Goal: Information Seeking & Learning: Learn about a topic

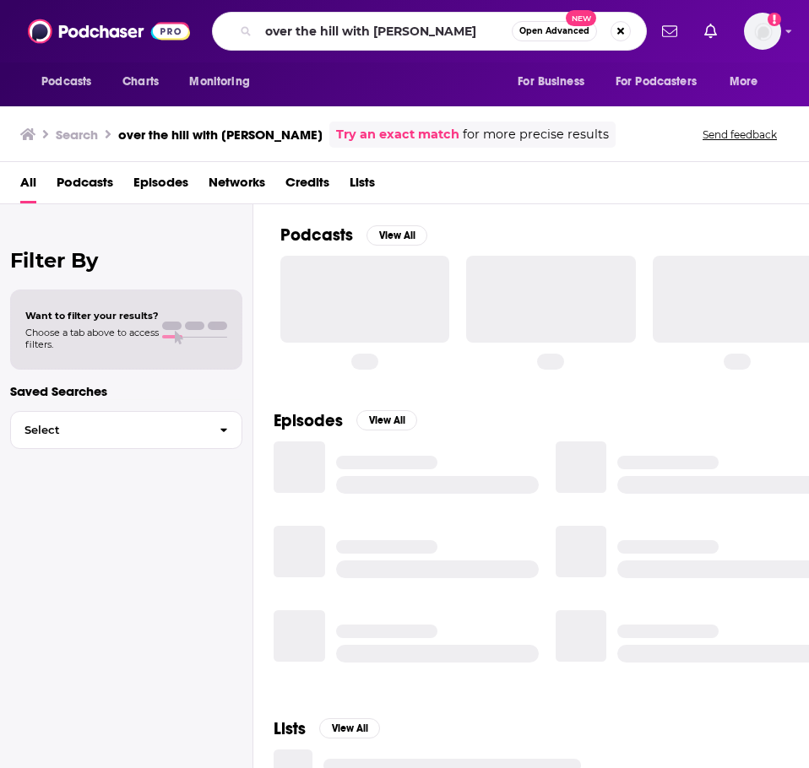
click at [324, 32] on input "over the hill with [PERSON_NAME]" at bounding box center [384, 31] width 253 height 27
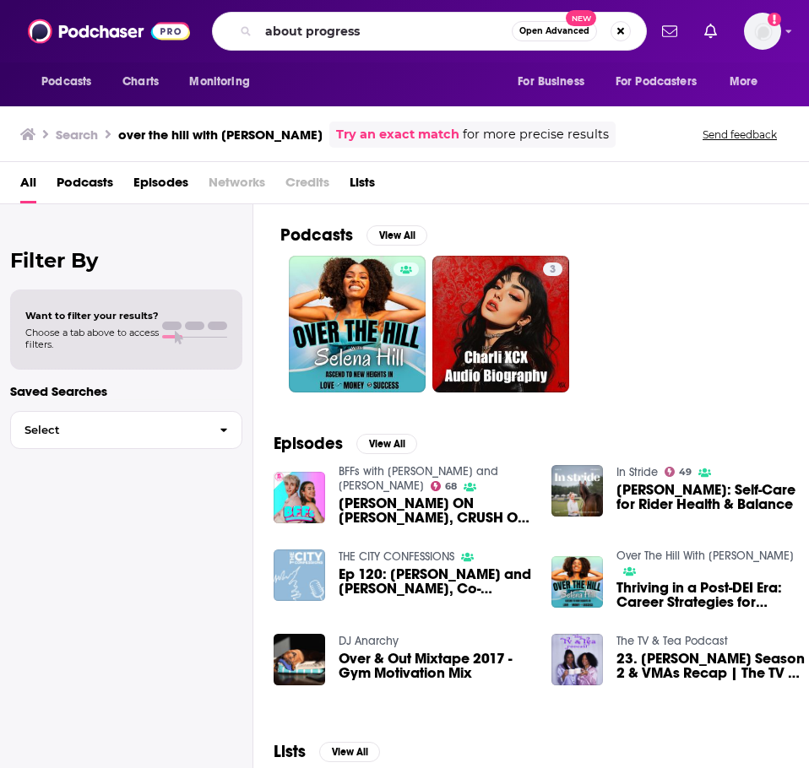
type input "about progress"
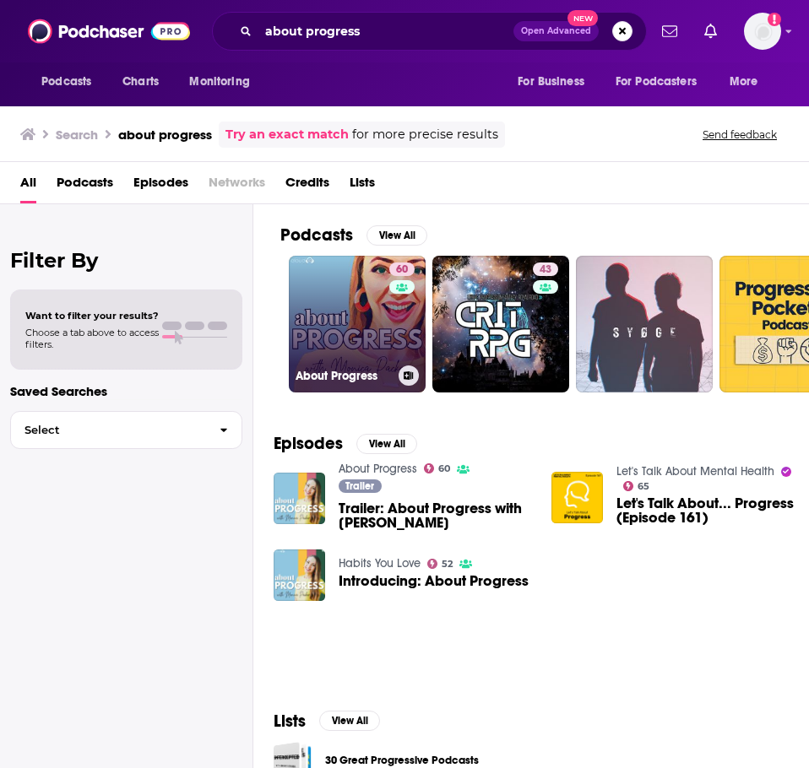
click at [347, 311] on link "60 About Progress" at bounding box center [357, 324] width 137 height 137
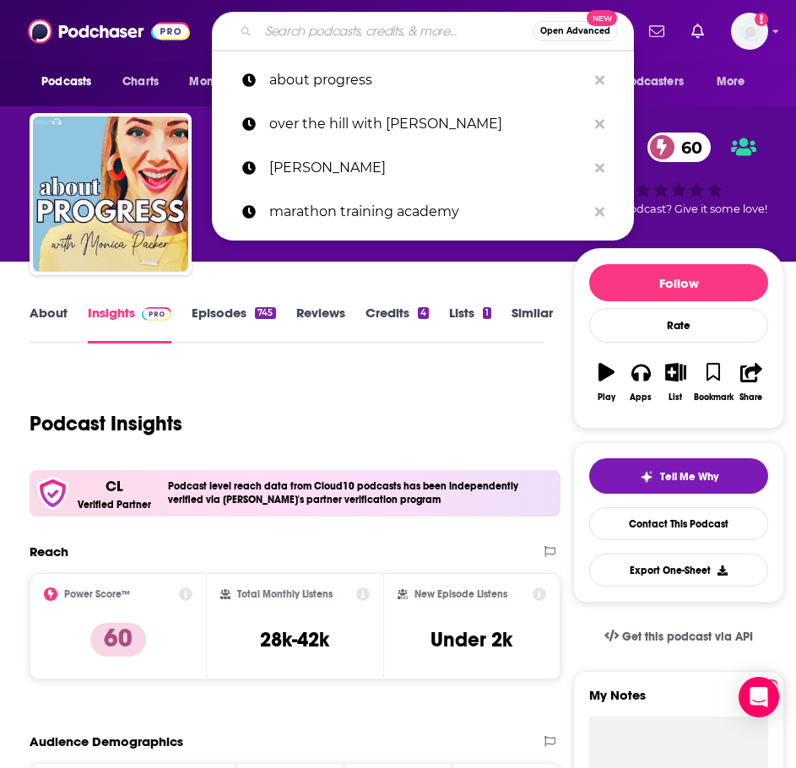
click at [306, 30] on input "Search podcasts, credits, & more..." at bounding box center [395, 31] width 274 height 27
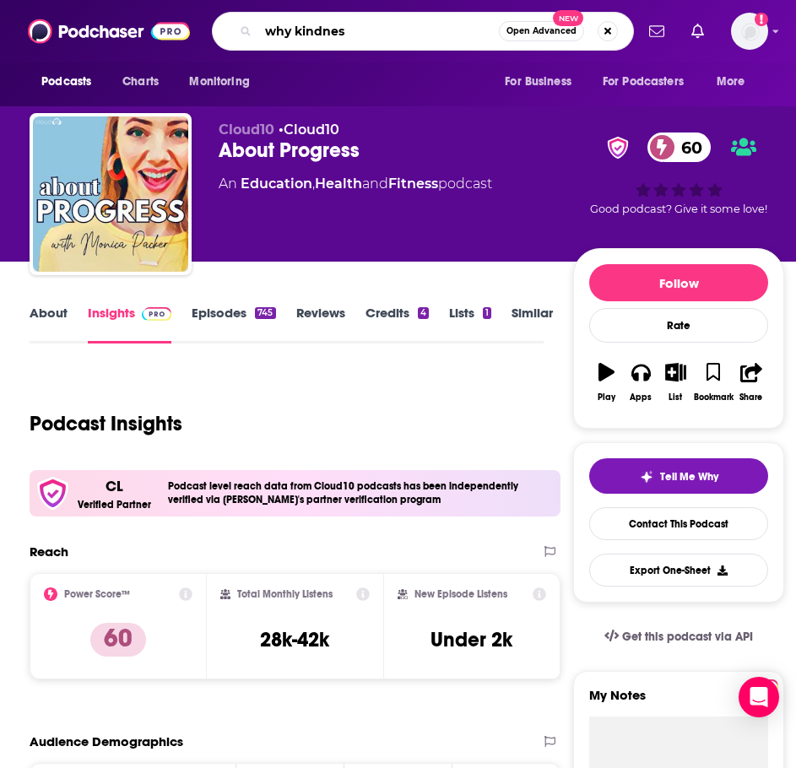
type input "why kindness"
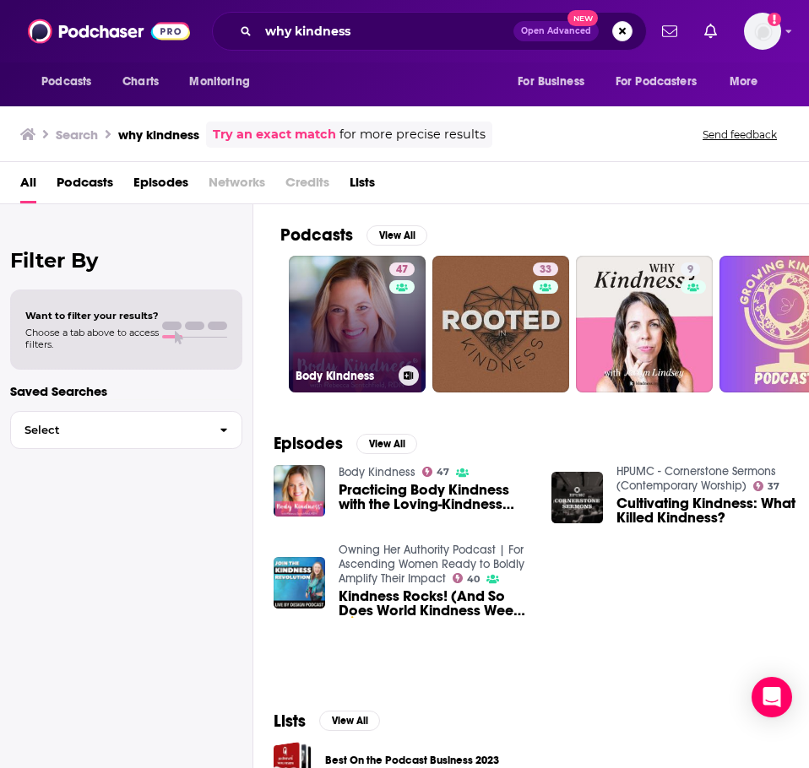
click at [352, 292] on link "47 Body Kindness" at bounding box center [357, 324] width 137 height 137
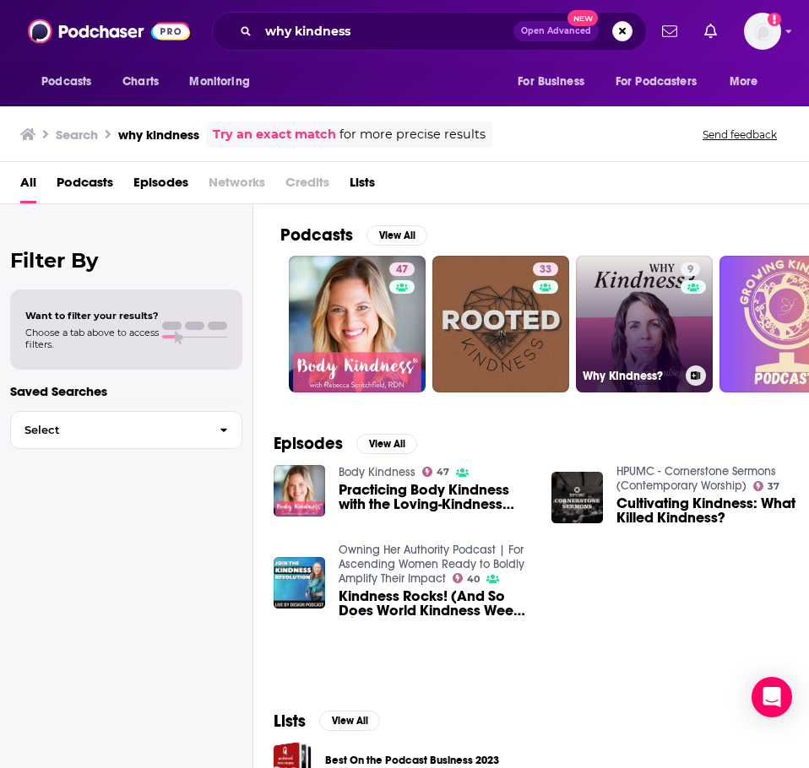
click at [647, 320] on link "9 Why Kindness?" at bounding box center [644, 324] width 137 height 137
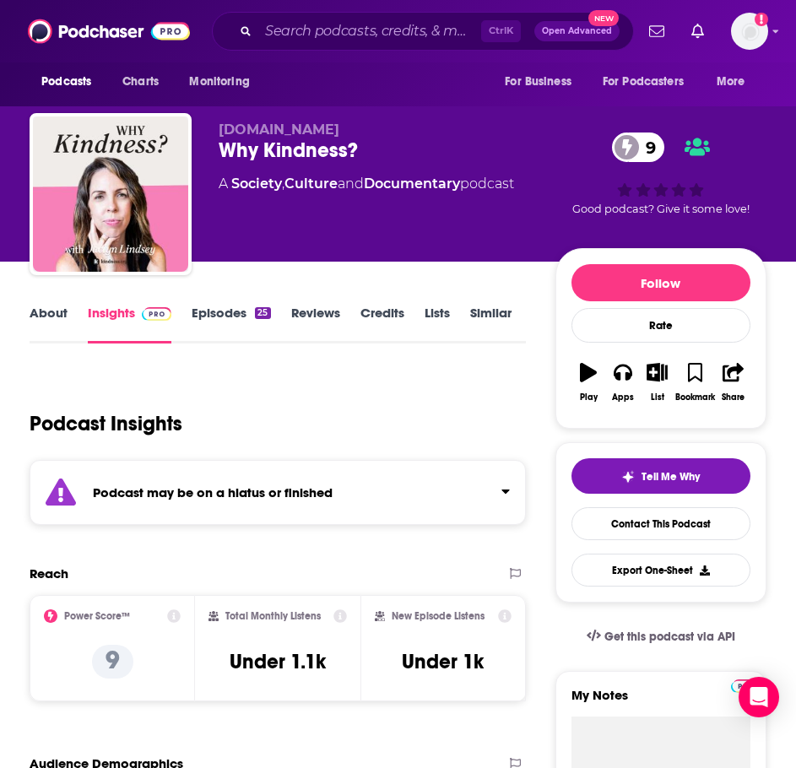
click at [62, 305] on link "About" at bounding box center [49, 324] width 38 height 39
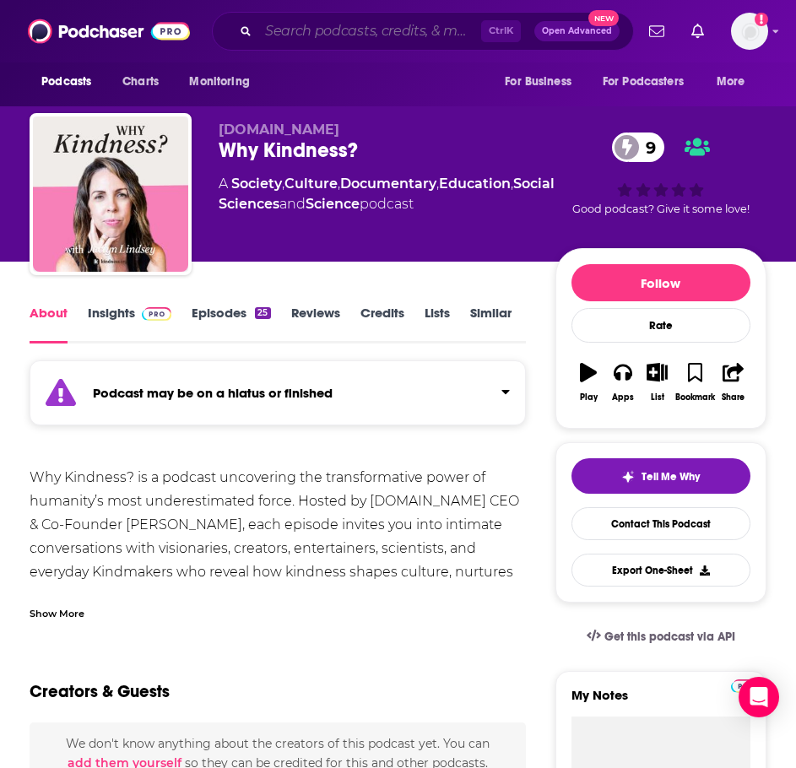
click at [340, 31] on input "Search podcasts, credits, & more..." at bounding box center [369, 31] width 223 height 27
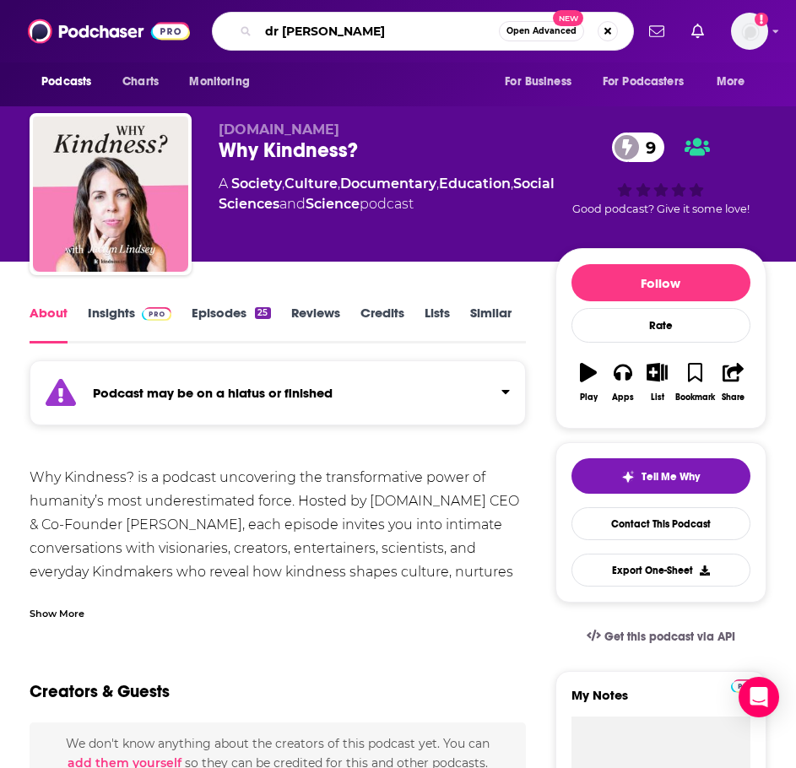
type input "dr [PERSON_NAME]"
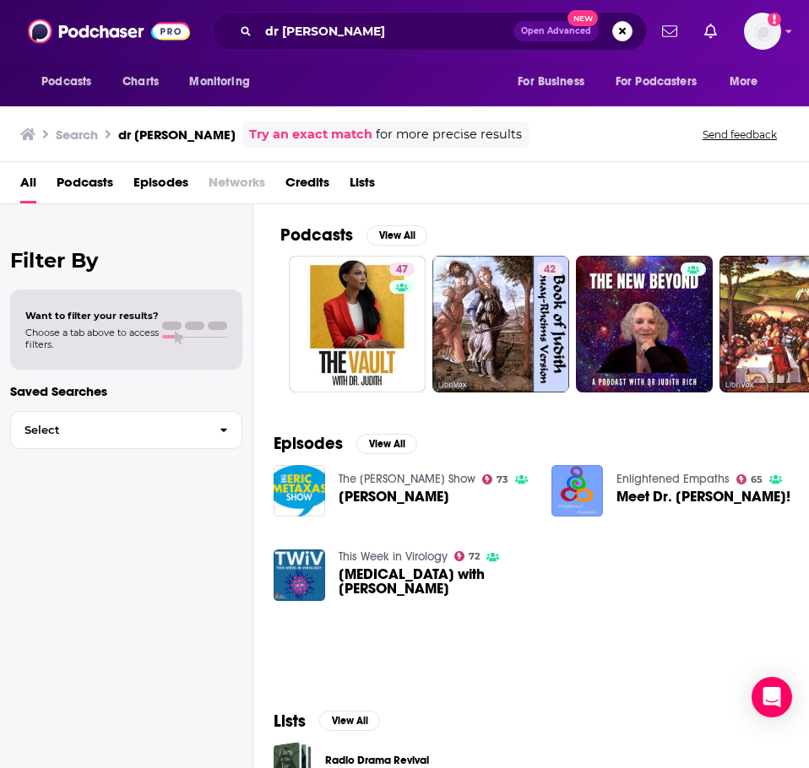
click at [652, 188] on div "All Podcasts Episodes Networks Credits Lists" at bounding box center [407, 186] width 775 height 35
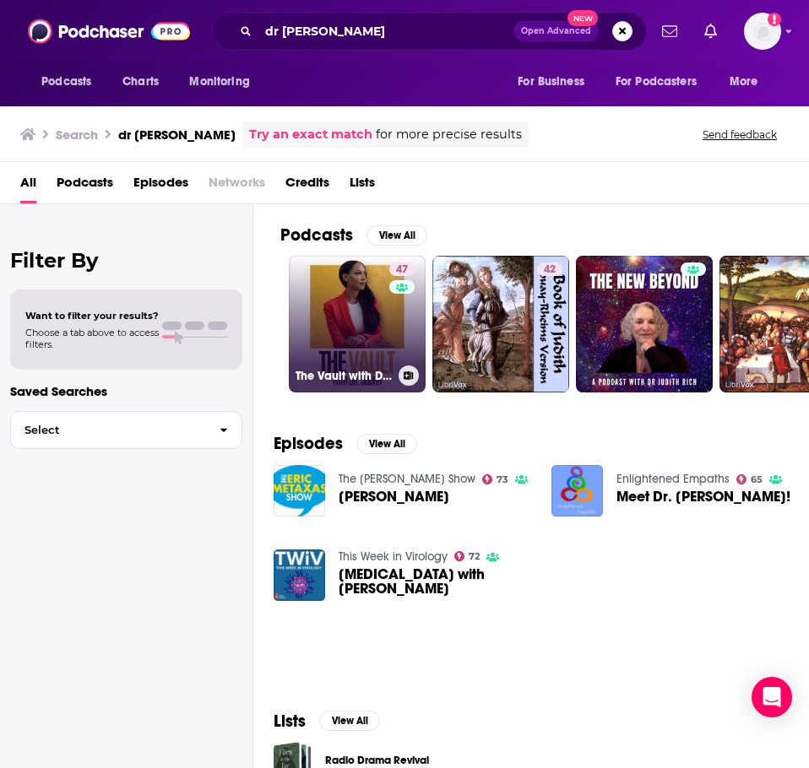
click at [332, 317] on link "47 The Vault with Dr. [PERSON_NAME]" at bounding box center [357, 324] width 137 height 137
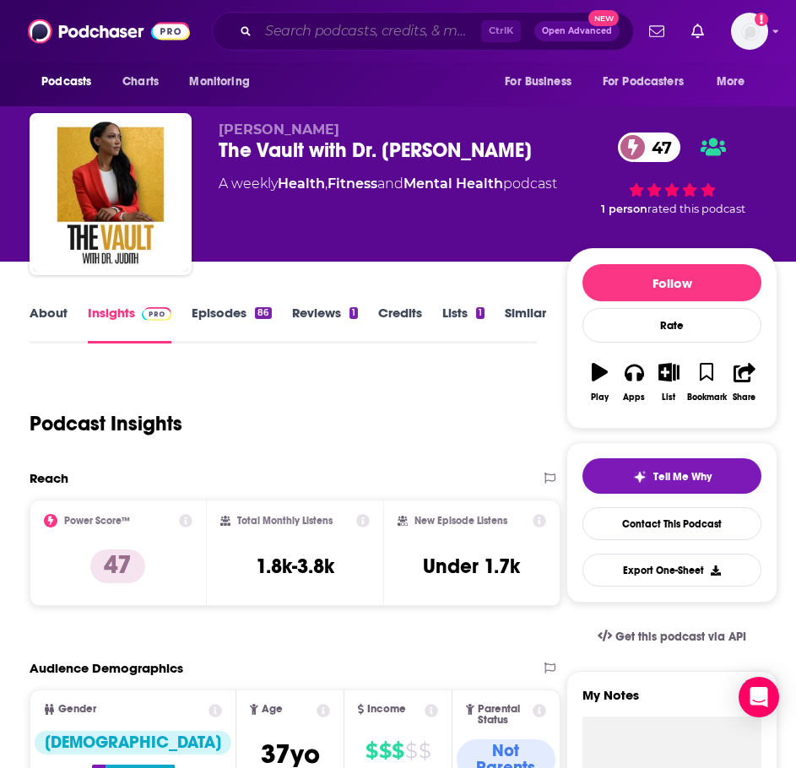
click at [333, 29] on input "Search podcasts, credits, & more..." at bounding box center [369, 31] width 223 height 27
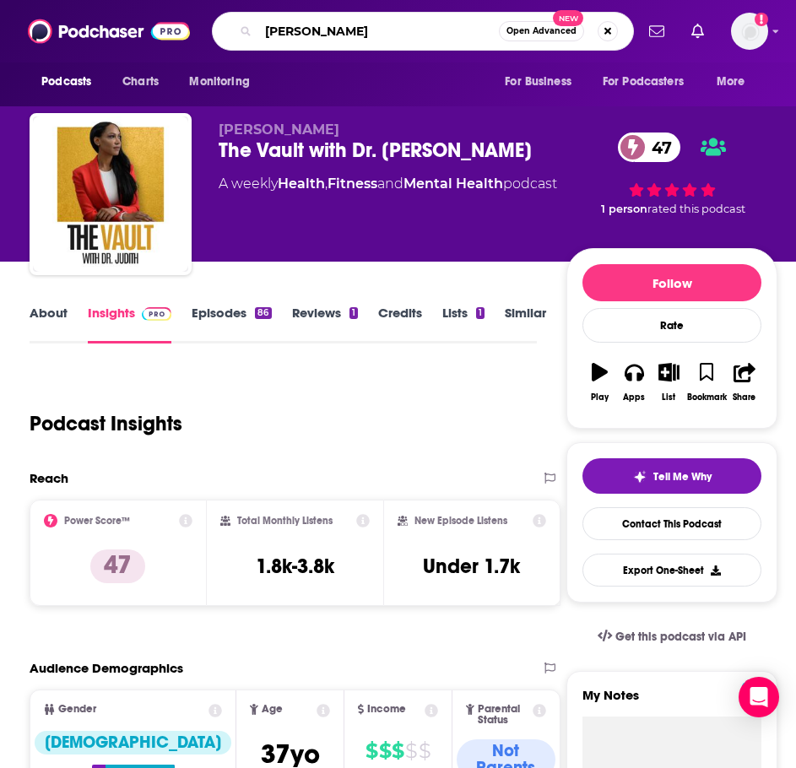
type input "[PERSON_NAME]"
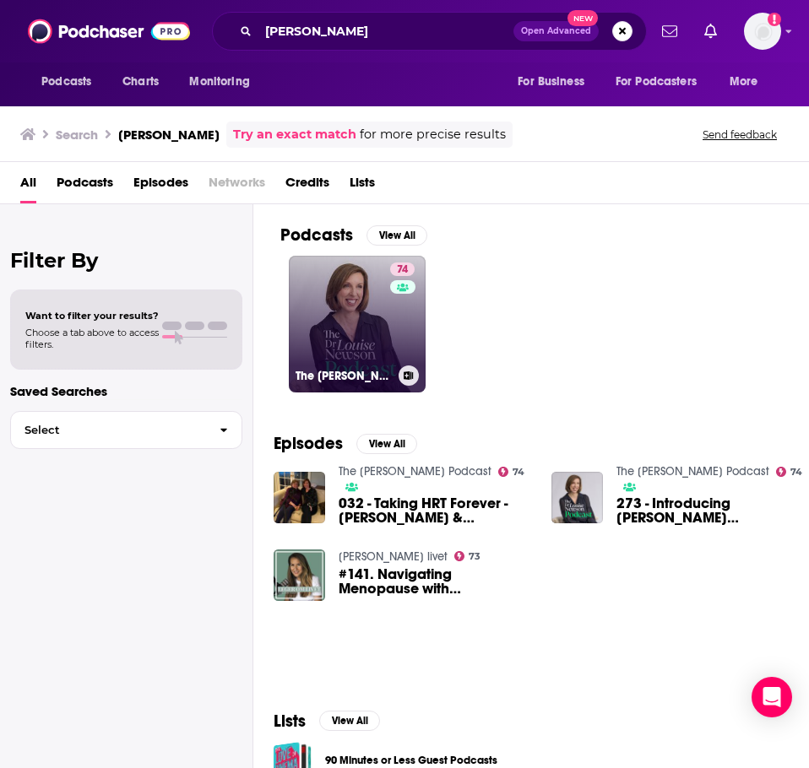
click at [327, 322] on link "74 The [PERSON_NAME] Podcast" at bounding box center [357, 324] width 137 height 137
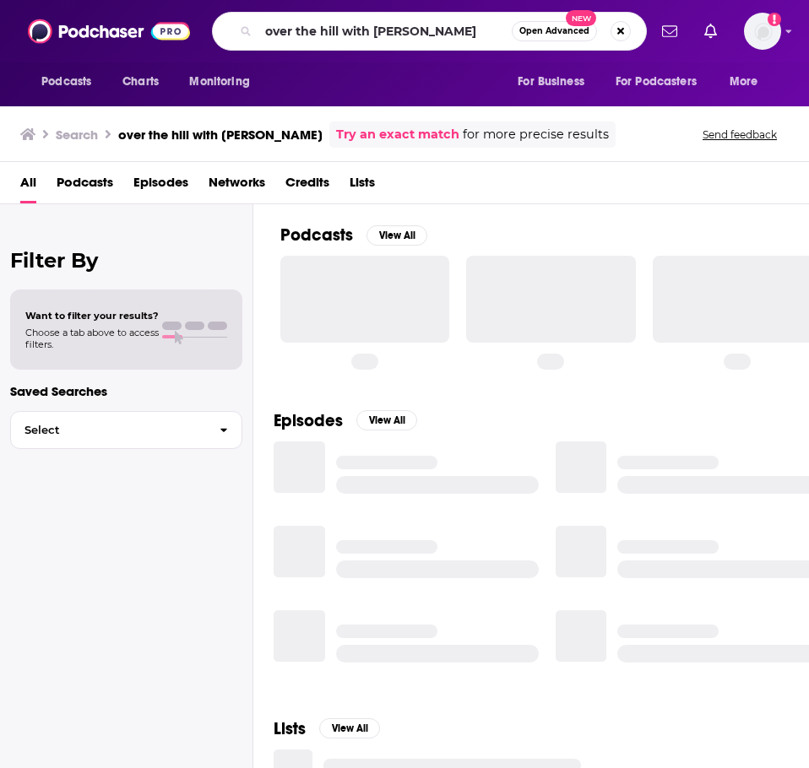
click at [465, 43] on input "over the hill with [PERSON_NAME]" at bounding box center [384, 31] width 253 height 27
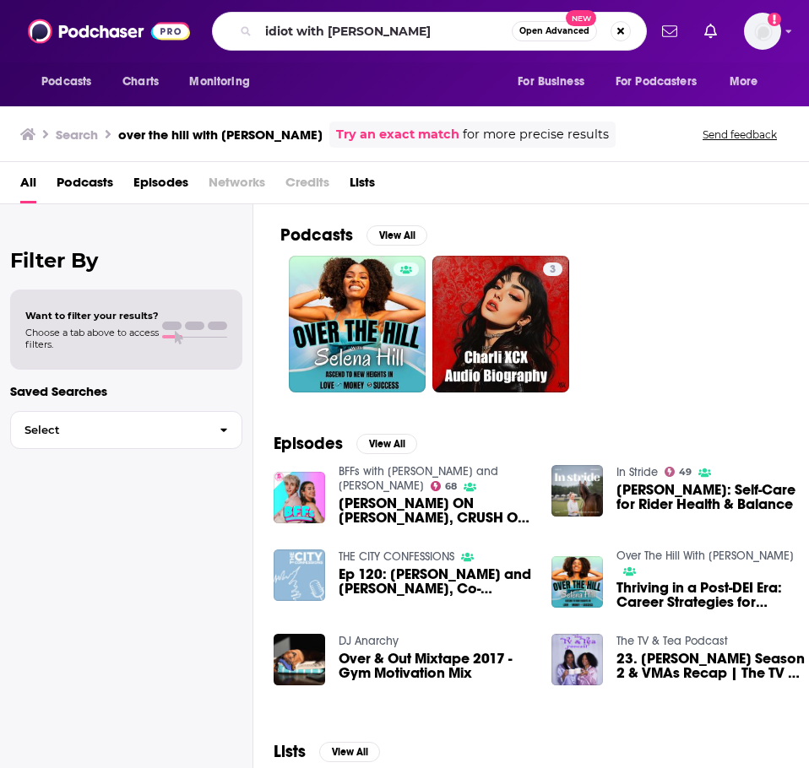
type input "idiot with laura clery"
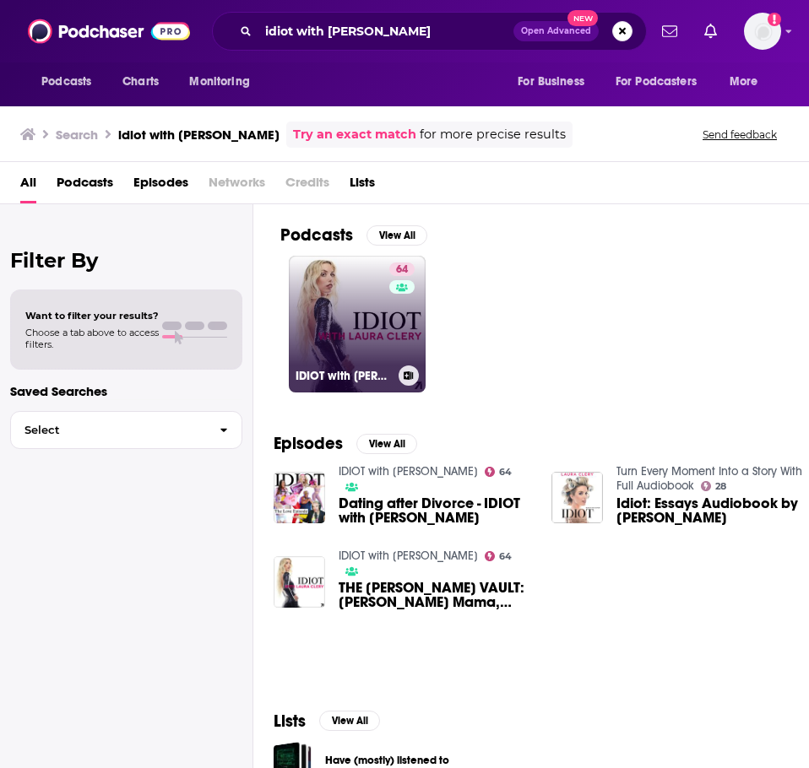
click at [364, 320] on link "64 IDIOT with Laura Clery" at bounding box center [357, 324] width 137 height 137
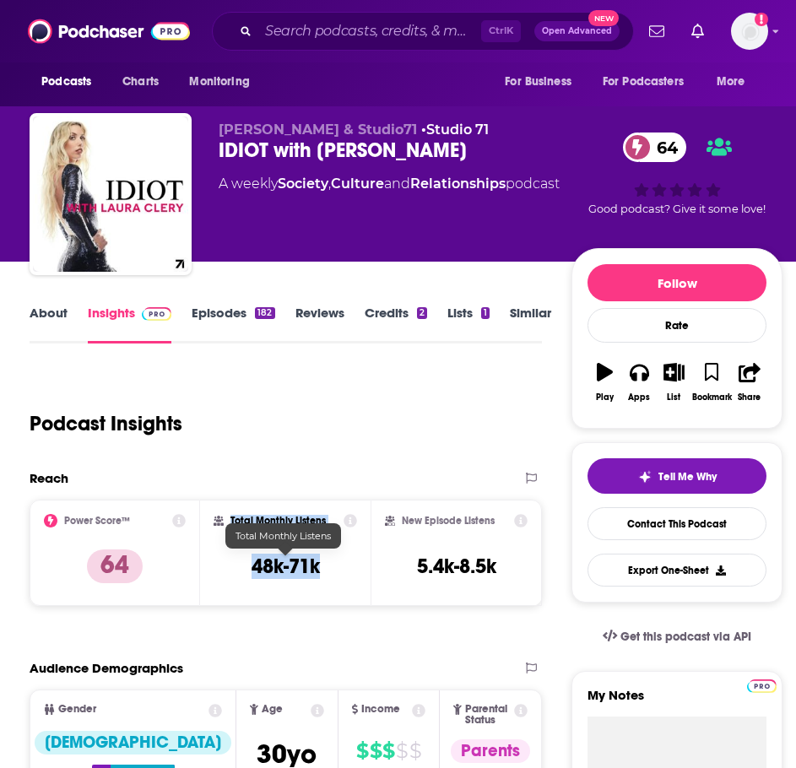
drag, startPoint x: 318, startPoint y: 565, endPoint x: 215, endPoint y: 570, distance: 103.1
click at [210, 570] on div "Total Monthly Listens 48k-71k" at bounding box center [285, 553] width 170 height 106
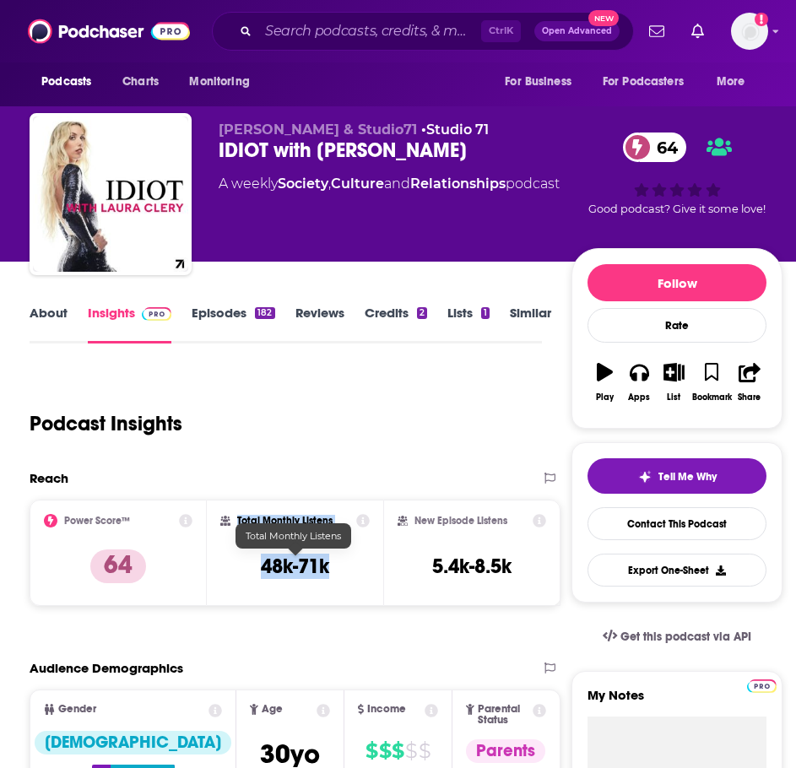
click at [298, 568] on h3 "48k-71k" at bounding box center [295, 566] width 68 height 25
drag, startPoint x: 345, startPoint y: 573, endPoint x: 263, endPoint y: 571, distance: 81.9
click at [263, 571] on div "Total Monthly Listens 48k-71k" at bounding box center [295, 553] width 150 height 78
copy h3 "48k-71k"
